Goal: Book appointment/travel/reservation

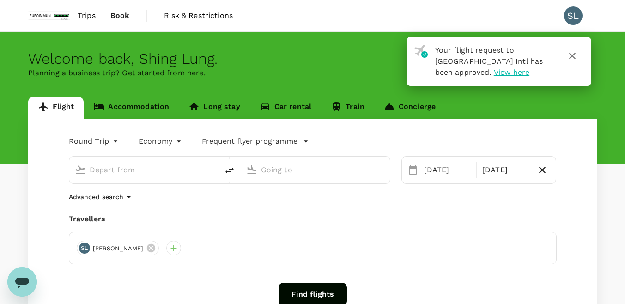
type input "Kuala Lumpur Intl ([GEOGRAPHIC_DATA])"
type input "Soekarno-Hatta Intl (CGK)"
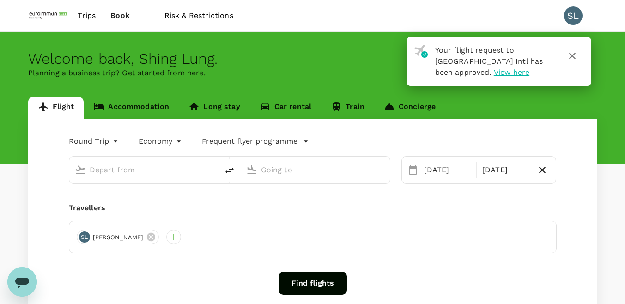
type input "Kuala Lumpur Intl ([GEOGRAPHIC_DATA])"
type input "Soekarno-Hatta Intl (CGK)"
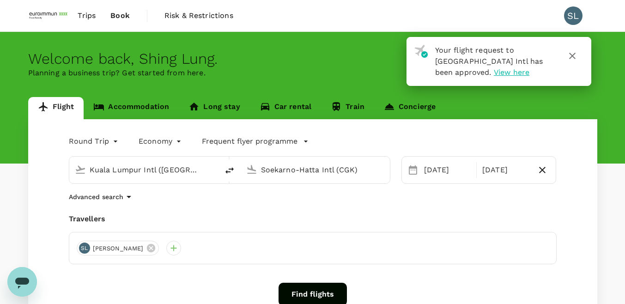
click at [551, 108] on div "Flight Accommodation Long stay Car rental Train Concierge" at bounding box center [312, 108] width 569 height 22
drag, startPoint x: 26, startPoint y: 280, endPoint x: 33, endPoint y: 547, distance: 267.1
click at [26, 280] on icon "Open messaging window" at bounding box center [22, 283] width 14 height 11
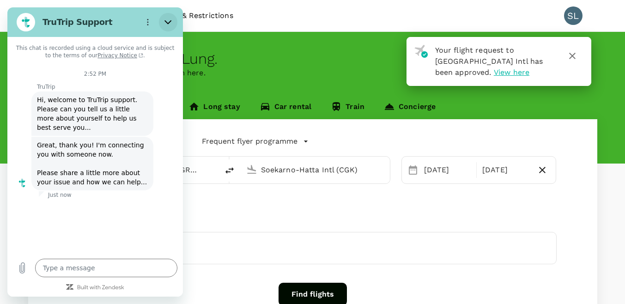
drag, startPoint x: 173, startPoint y: 18, endPoint x: 189, endPoint y: 25, distance: 17.0
click at [173, 18] on button "Close" at bounding box center [168, 22] width 18 height 18
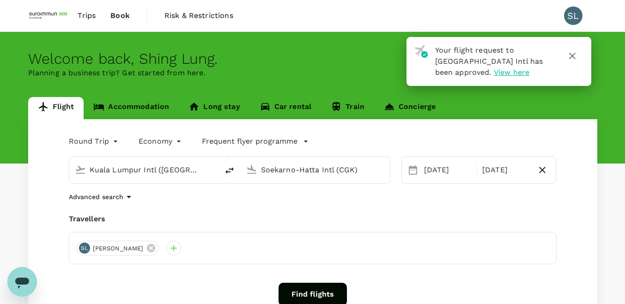
click at [494, 74] on span "View here" at bounding box center [512, 72] width 36 height 9
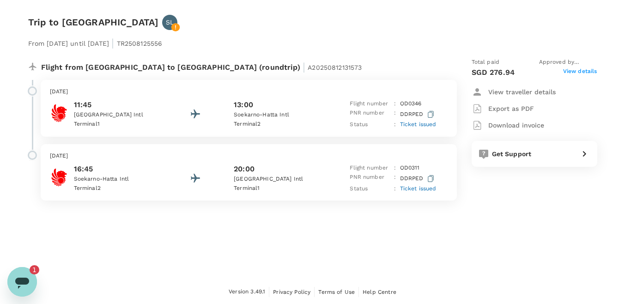
click at [539, 30] on div "From [DATE] until [DATE] | TR2508125556" at bounding box center [312, 40] width 569 height 20
type textarea "x"
click at [44, 294] on div "Version 3.49.1 Privacy Policy Terms of Use Help Centre" at bounding box center [312, 292] width 569 height 10
